Goal: Navigation & Orientation: Find specific page/section

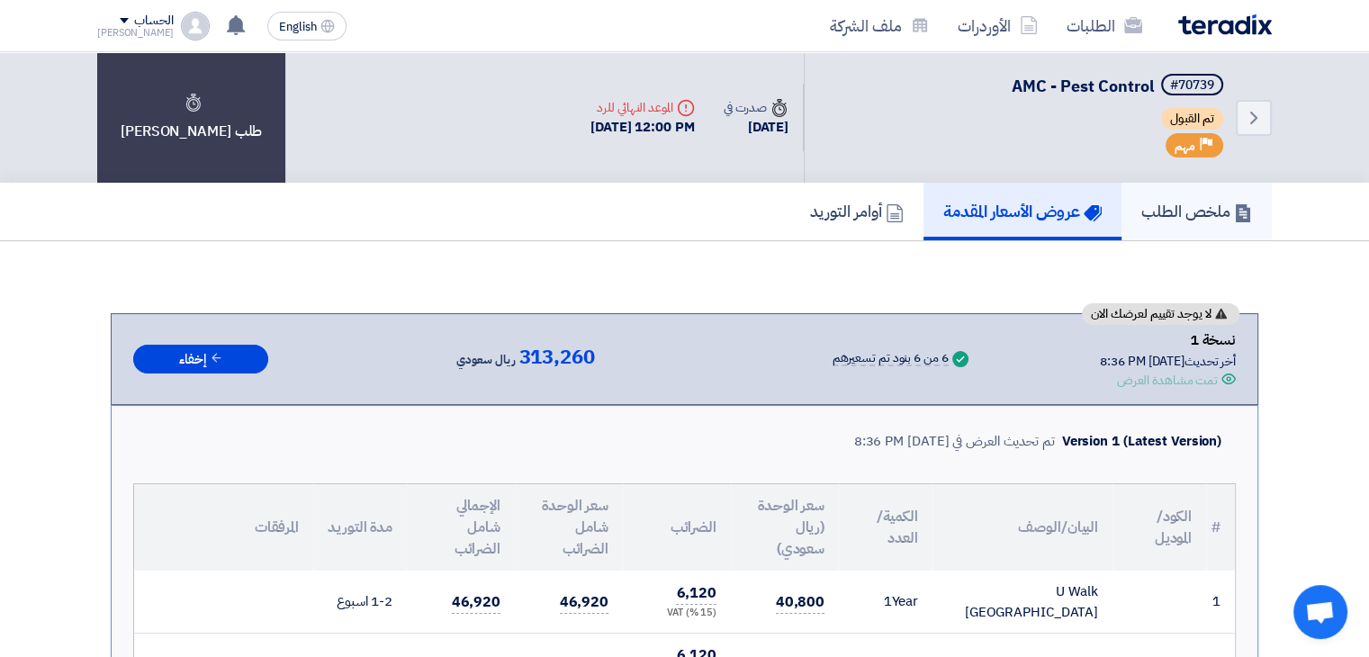
click at [1197, 214] on h5 "ملخص الطلب" at bounding box center [1196, 211] width 111 height 21
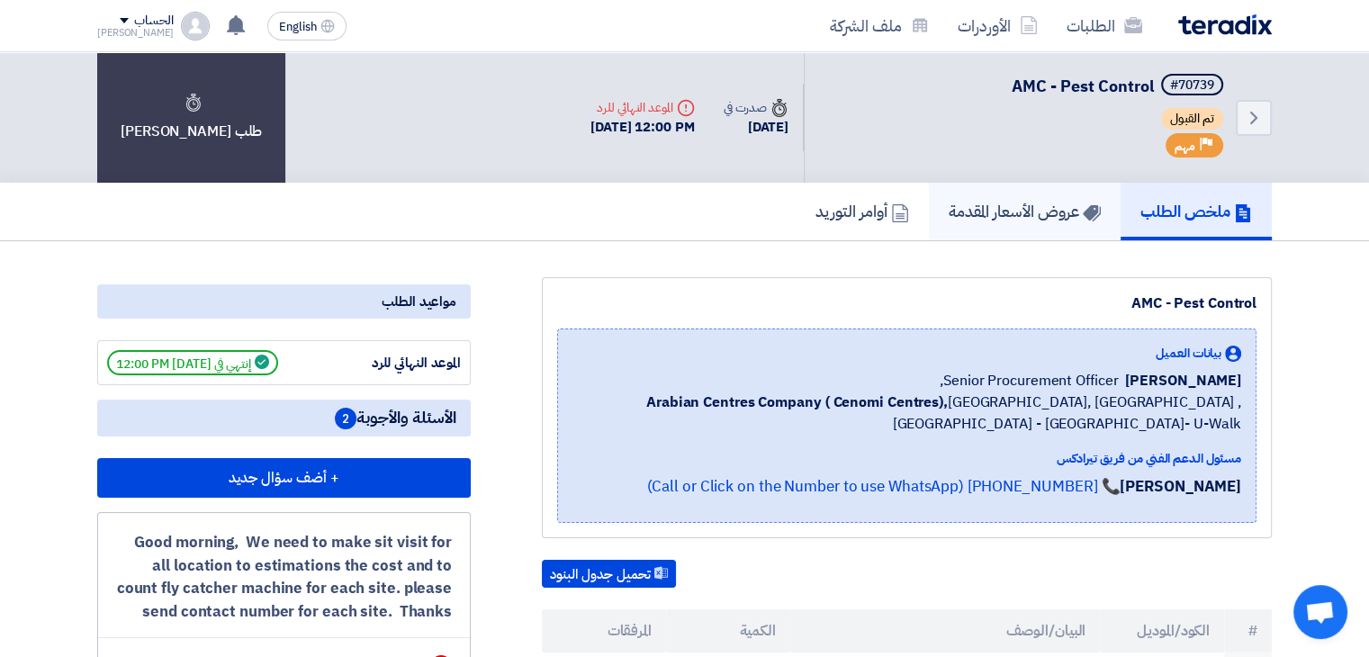
click at [1038, 211] on h5 "عروض الأسعار المقدمة" at bounding box center [1025, 211] width 152 height 21
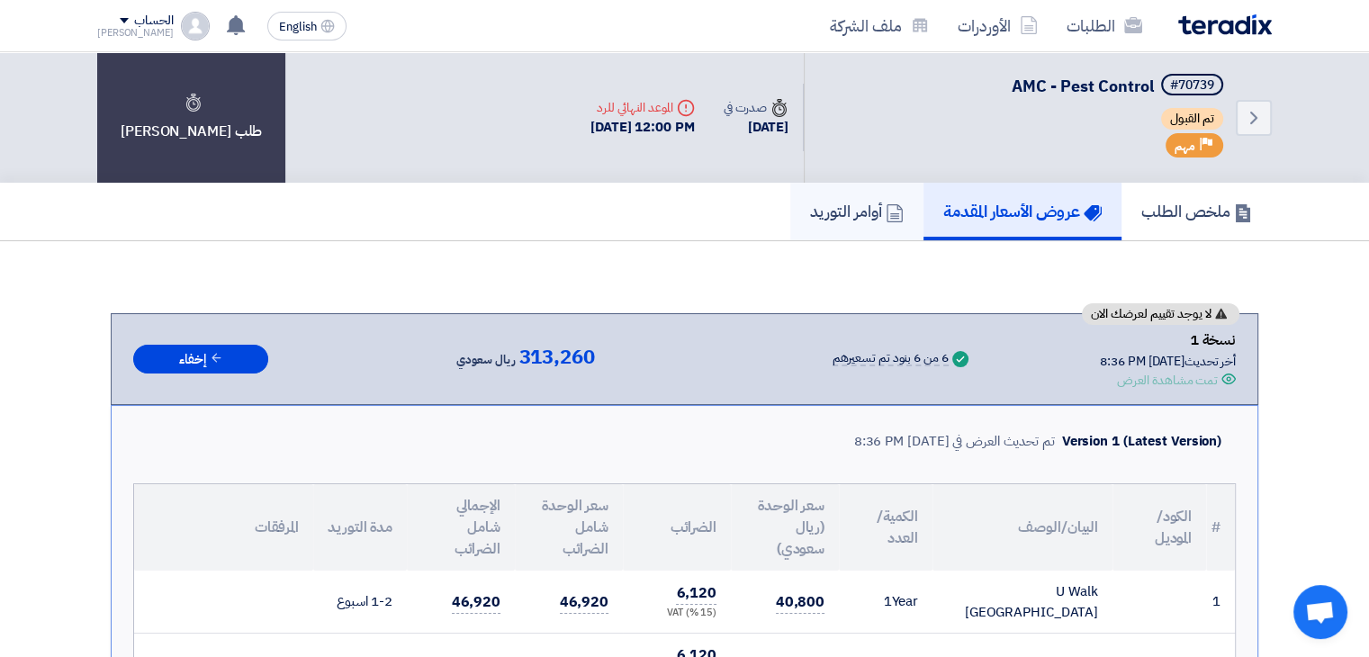
click at [870, 214] on h5 "أوامر التوريد" at bounding box center [857, 211] width 94 height 21
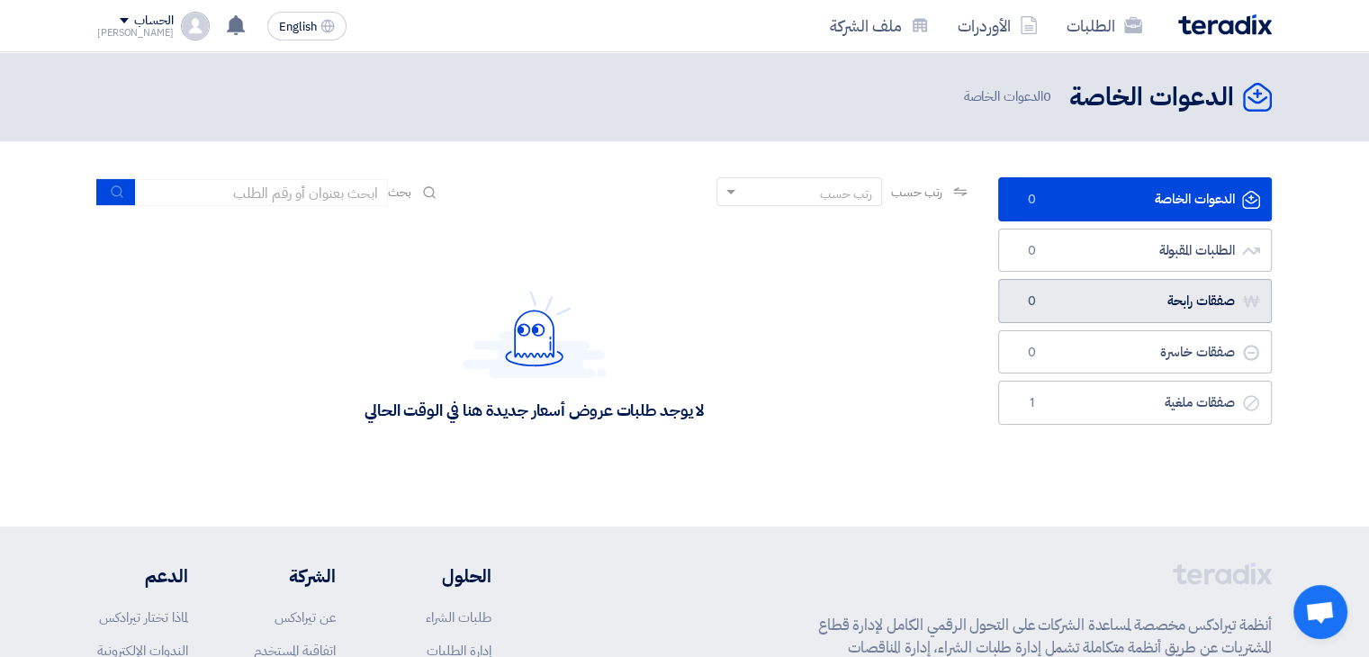
click at [1129, 307] on link "صفقات رابحة صفقات رابحة 0" at bounding box center [1135, 301] width 274 height 44
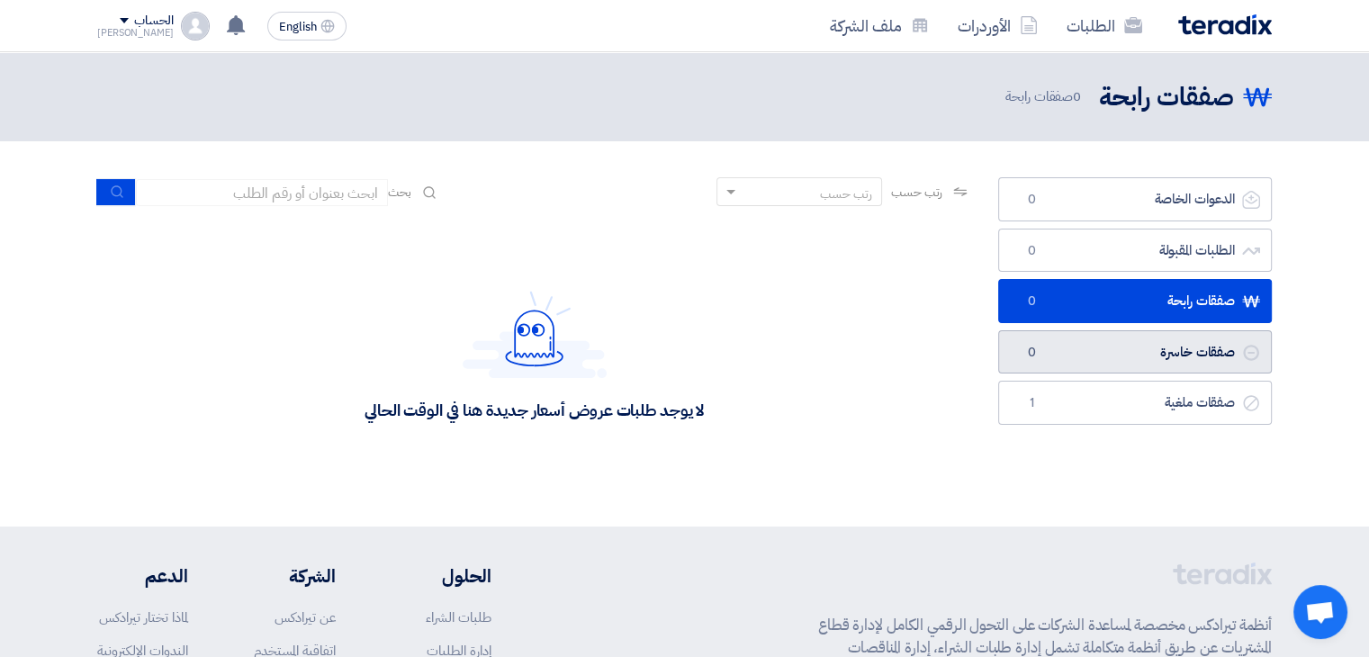
click at [1121, 352] on link "صفقات خاسرة صفقات خاسرة 0" at bounding box center [1135, 352] width 274 height 44
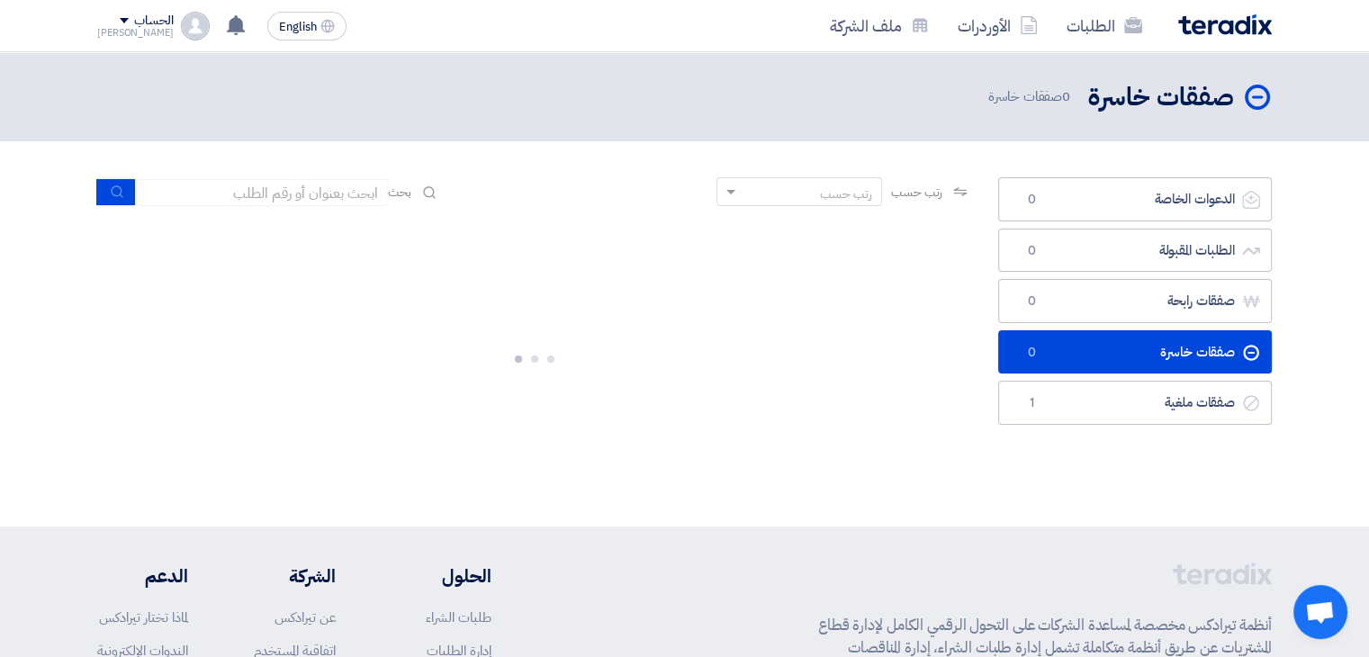
click at [1121, 352] on link "صفقات خاسرة صفقات خاسرة 0" at bounding box center [1135, 352] width 274 height 44
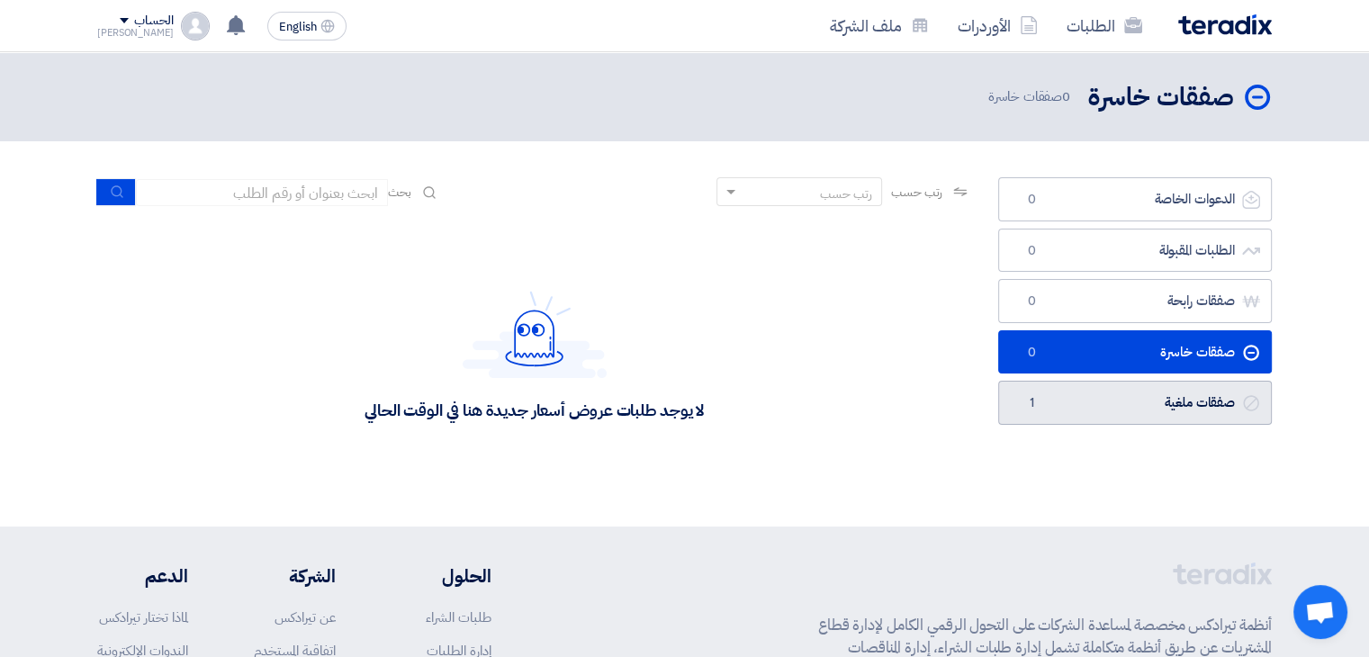
click at [1128, 400] on link "صفقات ملغية صفقات ملغية 1" at bounding box center [1135, 403] width 274 height 44
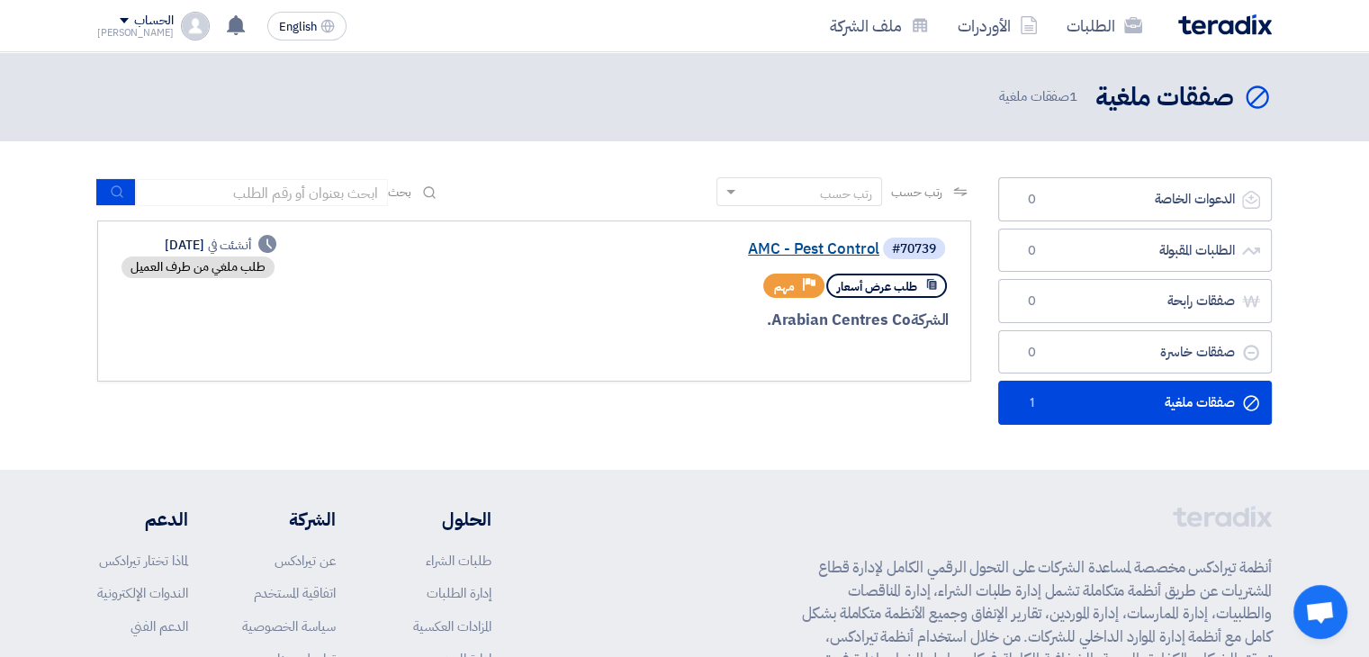
click at [832, 250] on link "AMC - Pest Control" at bounding box center [699, 249] width 360 height 16
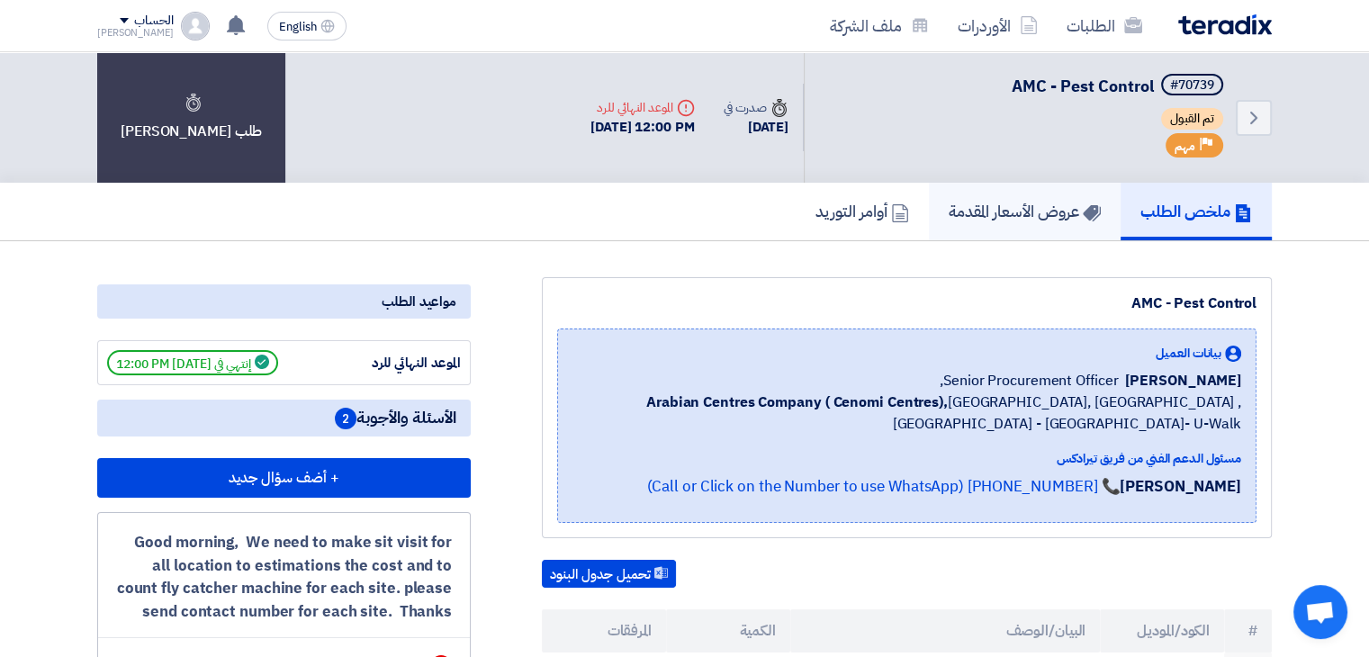
click at [1029, 209] on h5 "عروض الأسعار المقدمة" at bounding box center [1025, 211] width 152 height 21
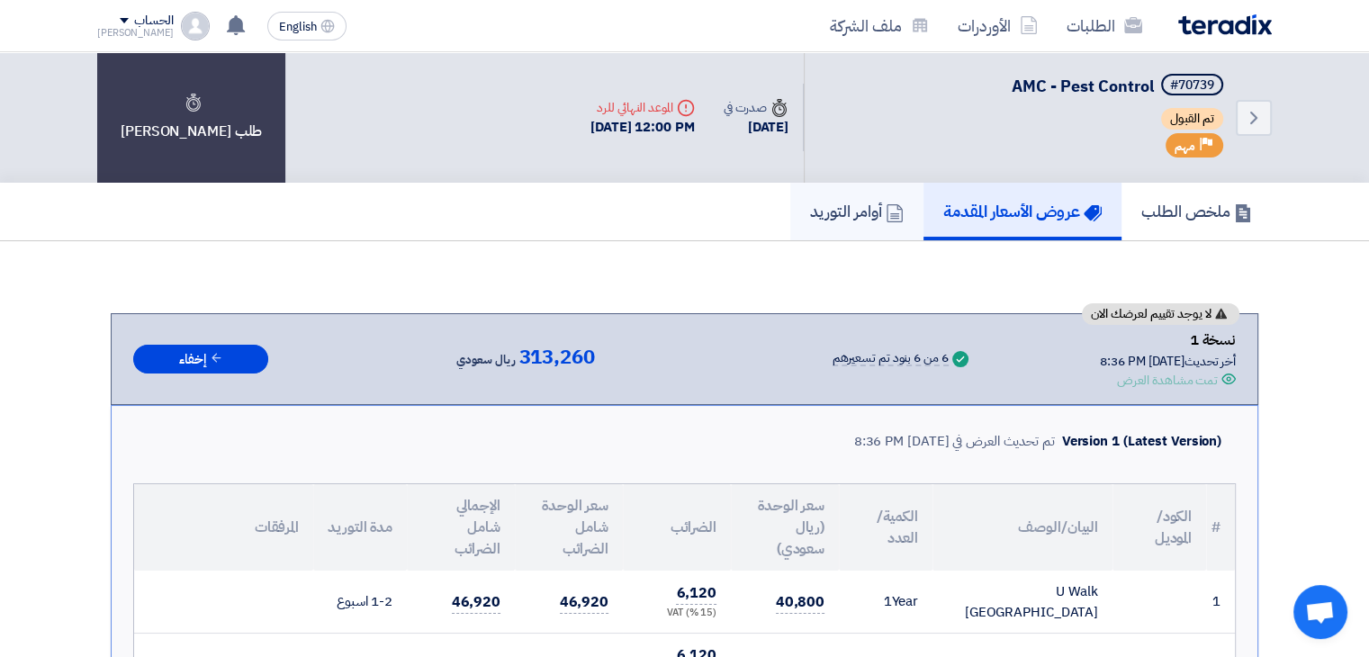
click at [870, 201] on h5 "أوامر التوريد" at bounding box center [857, 211] width 94 height 21
